Goal: Find specific page/section: Find specific page/section

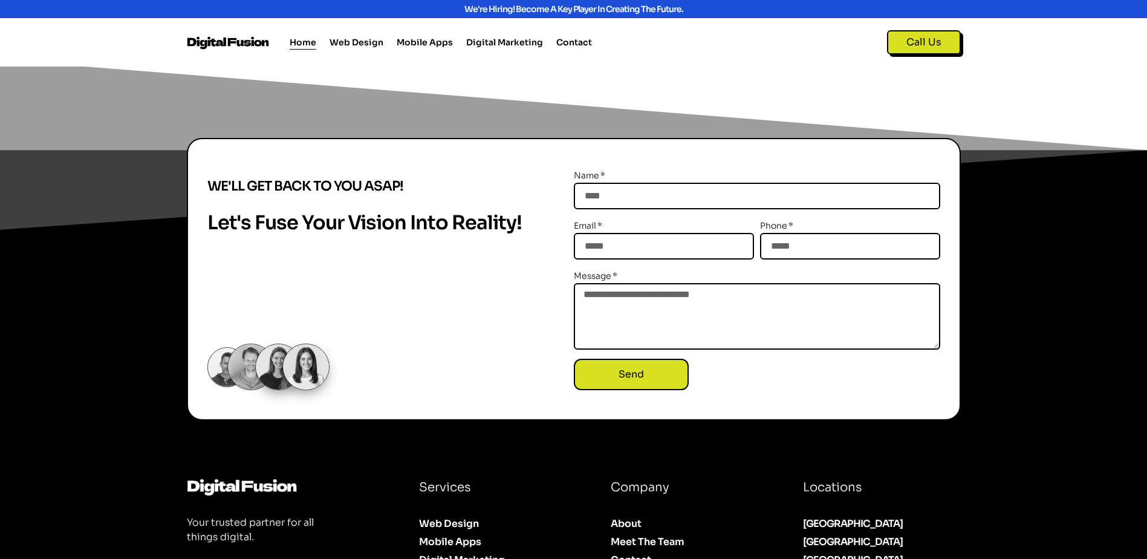
scroll to position [1408, 0]
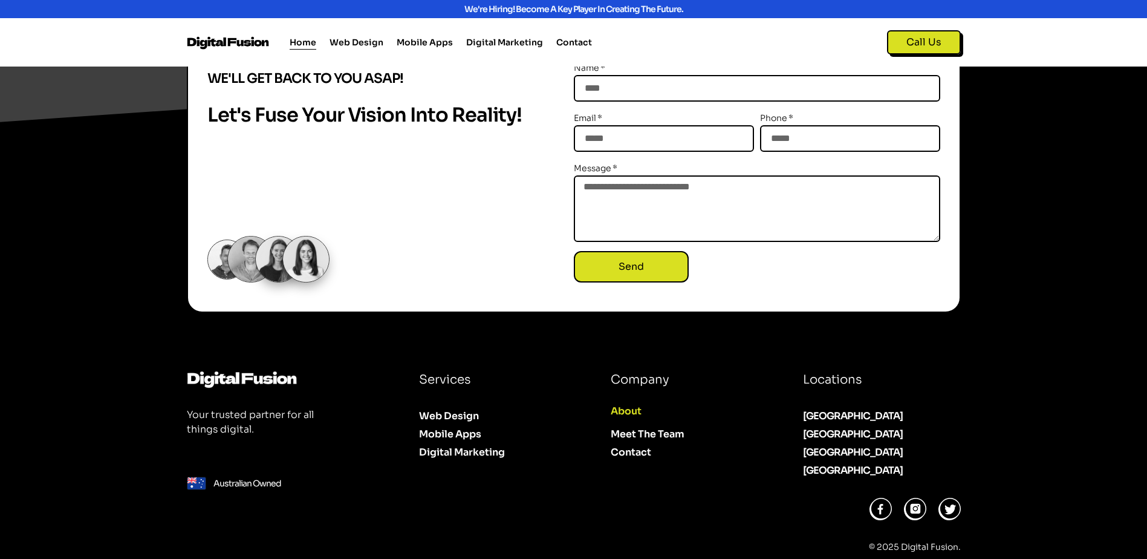
click at [617, 402] on link "About" at bounding box center [688, 411] width 154 height 18
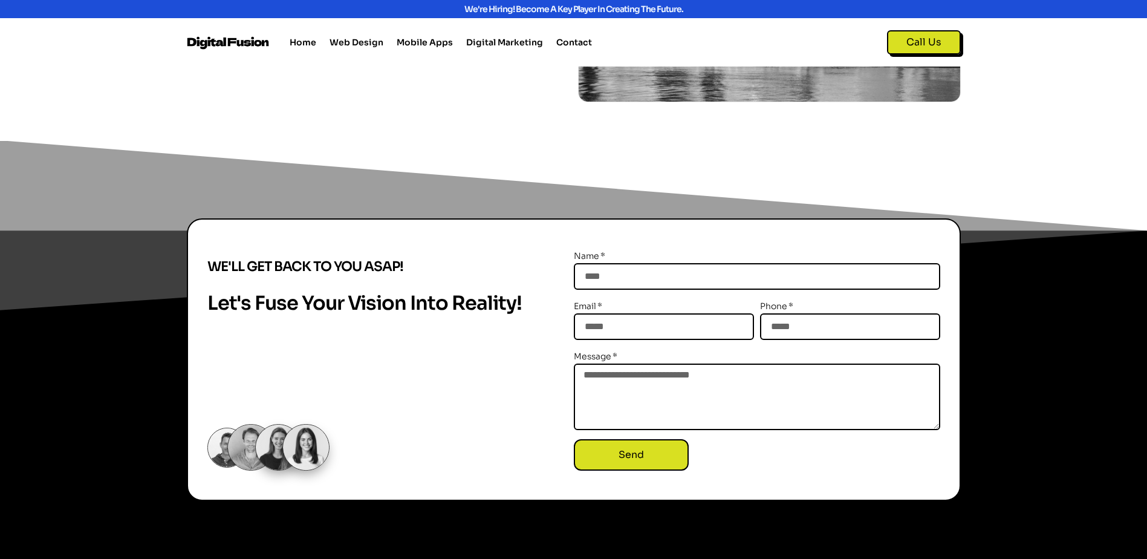
scroll to position [1456, 0]
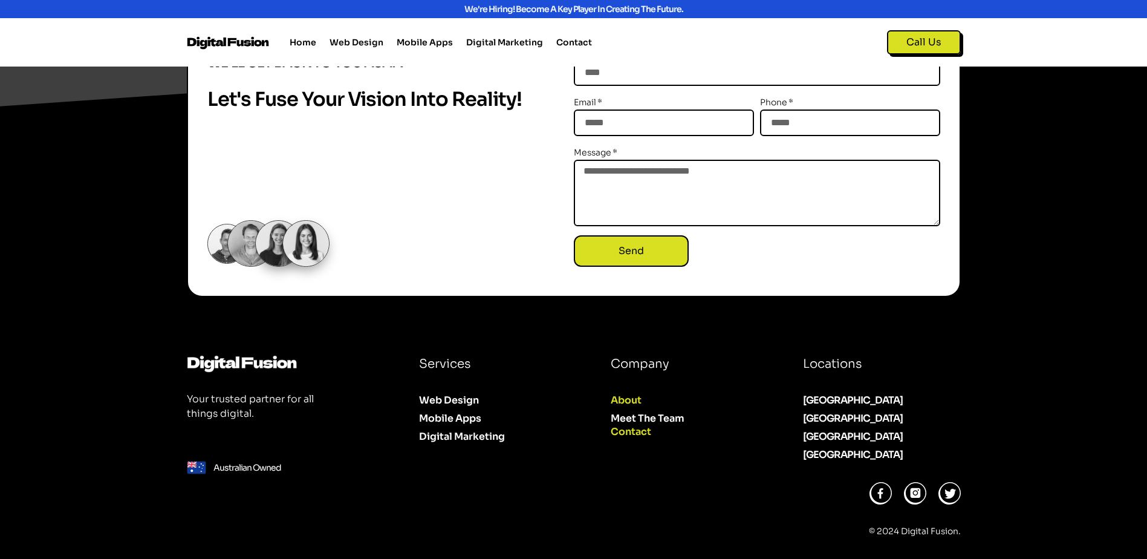
click at [620, 435] on link "Contact" at bounding box center [688, 432] width 154 height 18
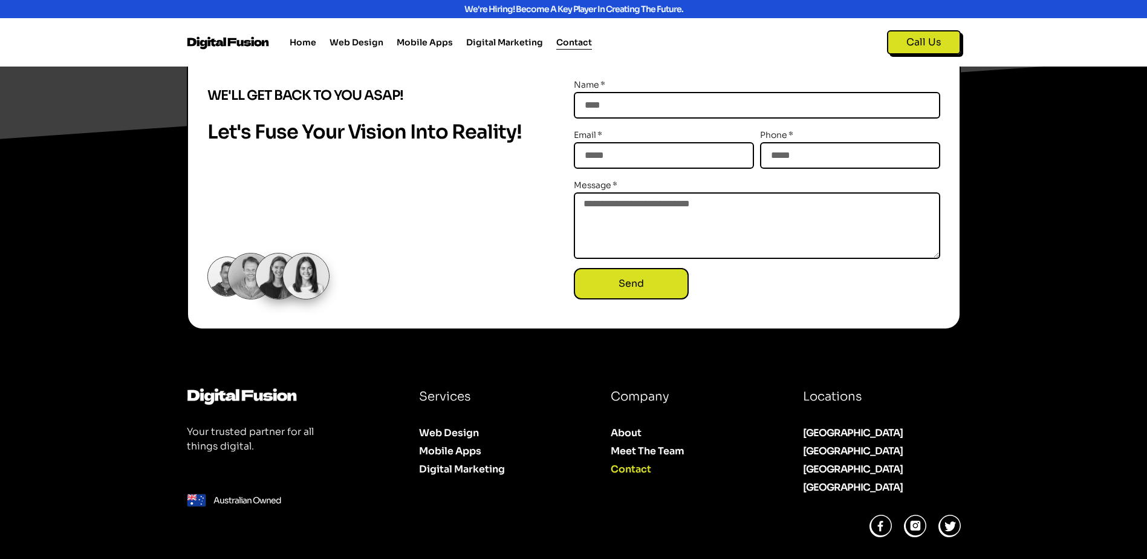
scroll to position [536, 0]
